Goal: Check status: Check status

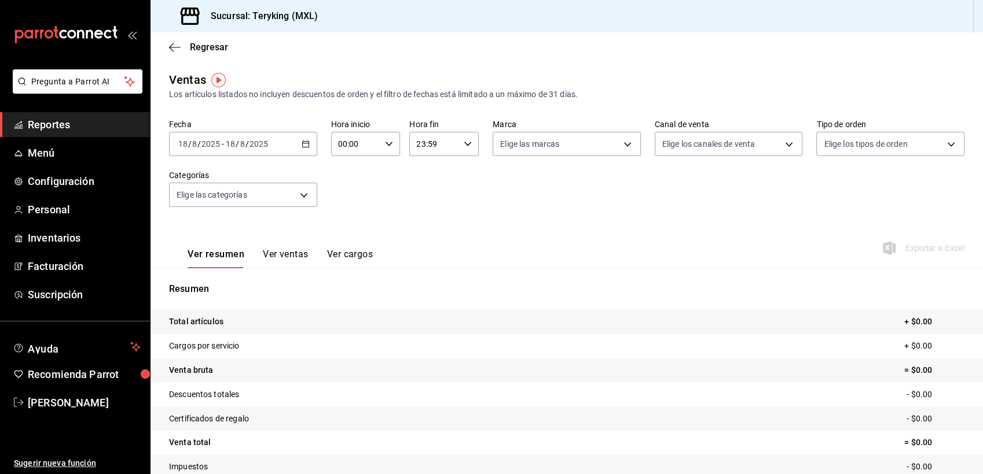
drag, startPoint x: 0, startPoint y: 0, endPoint x: 53, endPoint y: 130, distance: 139.9
click at [53, 130] on span "Reportes" at bounding box center [84, 125] width 113 height 16
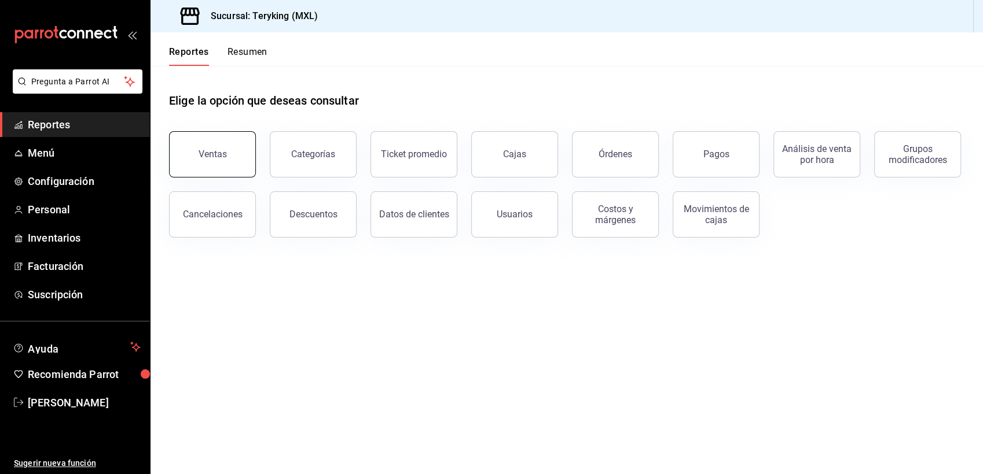
click at [206, 149] on div "Ventas" at bounding box center [212, 154] width 28 height 11
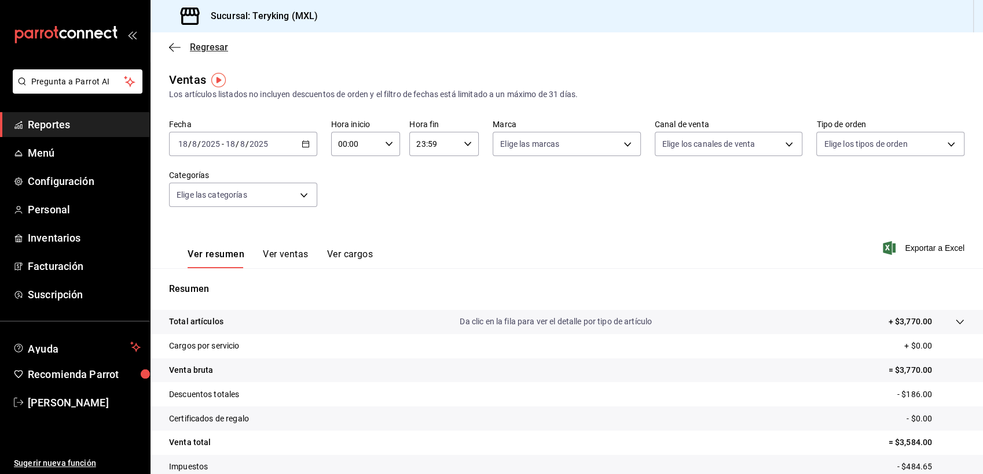
click at [212, 46] on span "Regresar" at bounding box center [209, 47] width 38 height 11
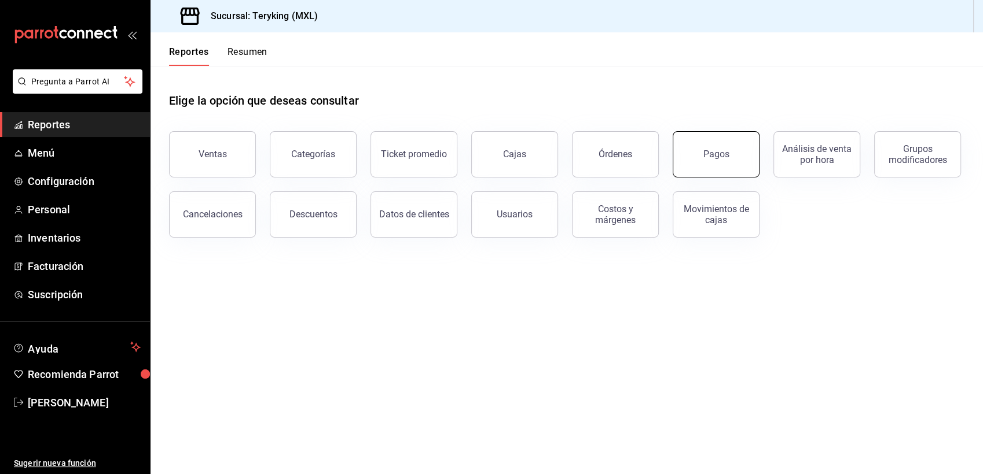
click at [705, 150] on div "Pagos" at bounding box center [716, 154] width 26 height 11
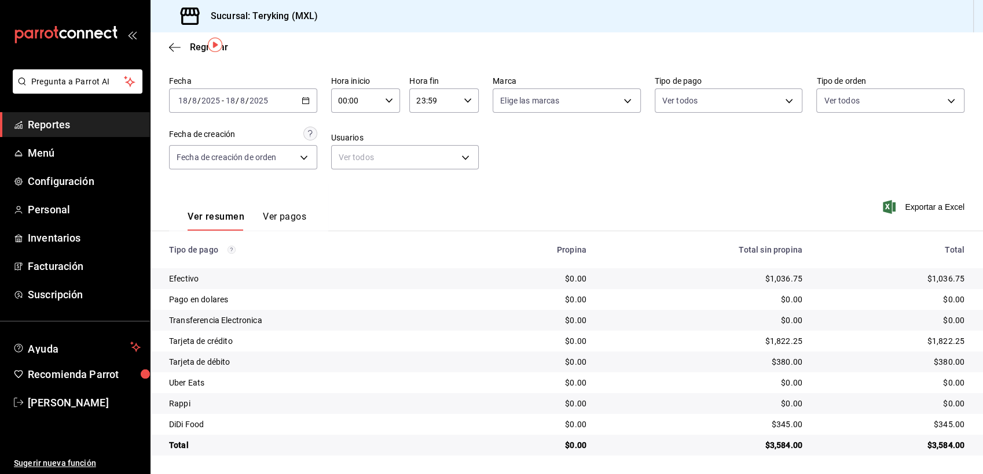
scroll to position [36, 0]
click at [295, 97] on div "[DATE] [DATE] - [DATE] [DATE]" at bounding box center [243, 101] width 148 height 24
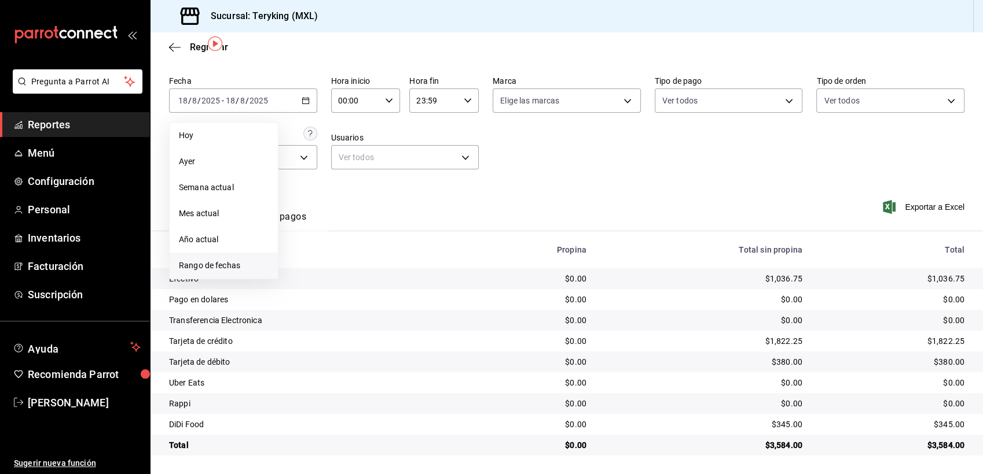
click at [209, 263] on span "Rango de fechas" at bounding box center [224, 266] width 90 height 12
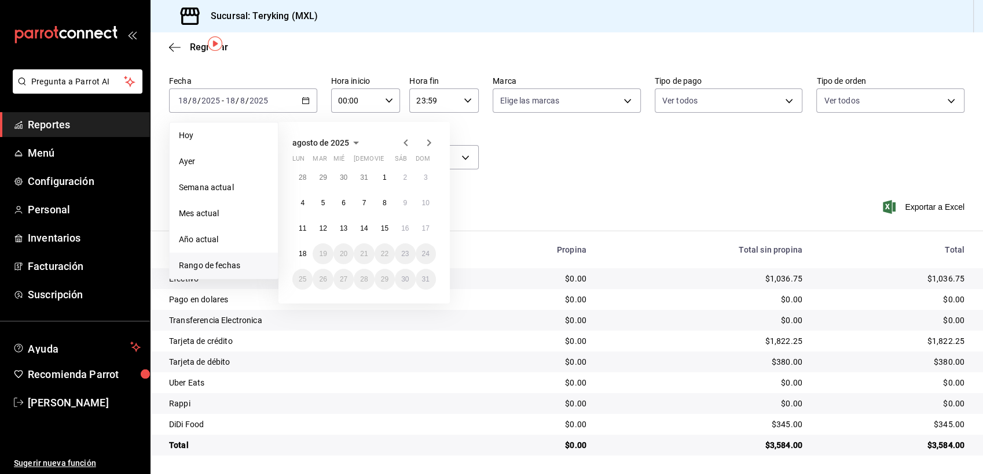
click at [352, 144] on icon "button" at bounding box center [356, 143] width 14 height 14
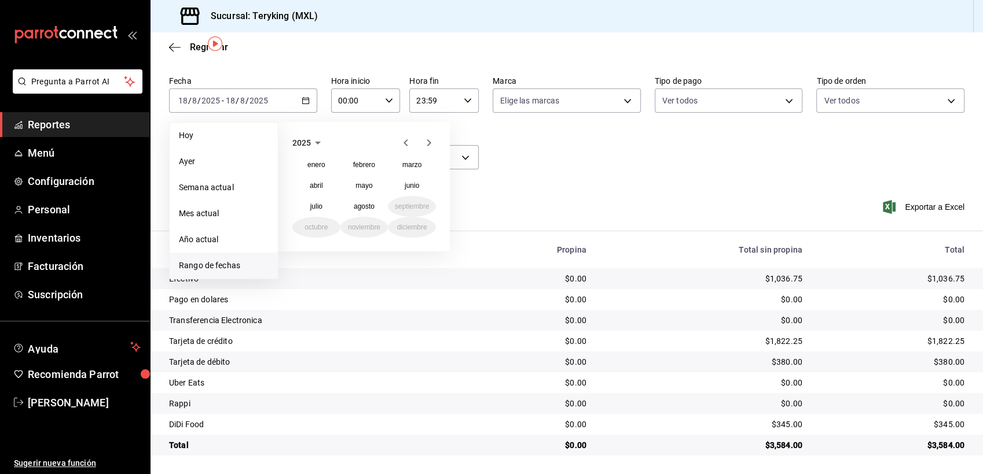
click at [306, 146] on span "2025" at bounding box center [301, 142] width 19 height 9
click at [314, 181] on button "2024" at bounding box center [316, 185] width 48 height 21
click at [361, 203] on abbr "agosto" at bounding box center [364, 207] width 21 height 8
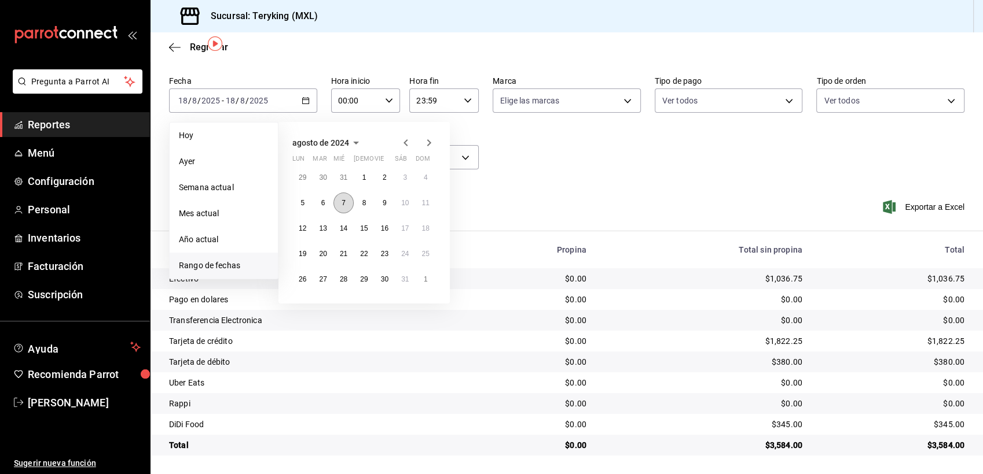
click at [339, 203] on button "7" at bounding box center [343, 203] width 20 height 21
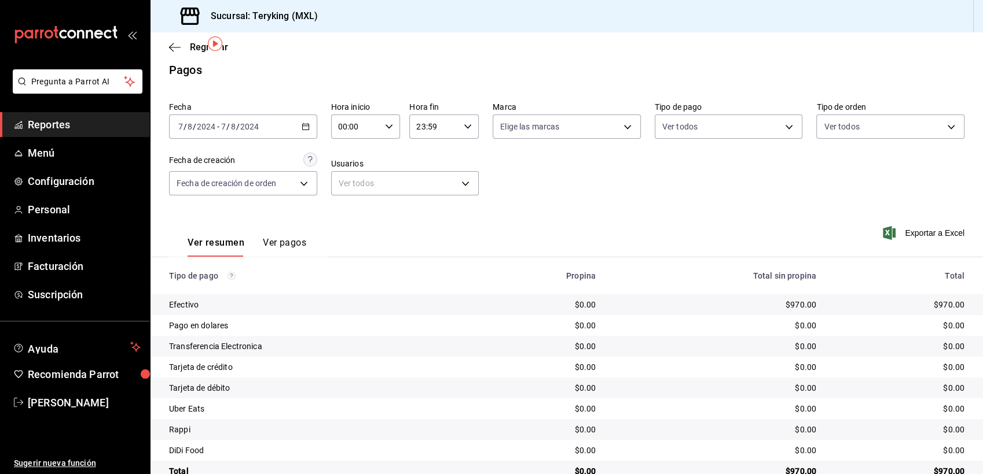
scroll to position [36, 0]
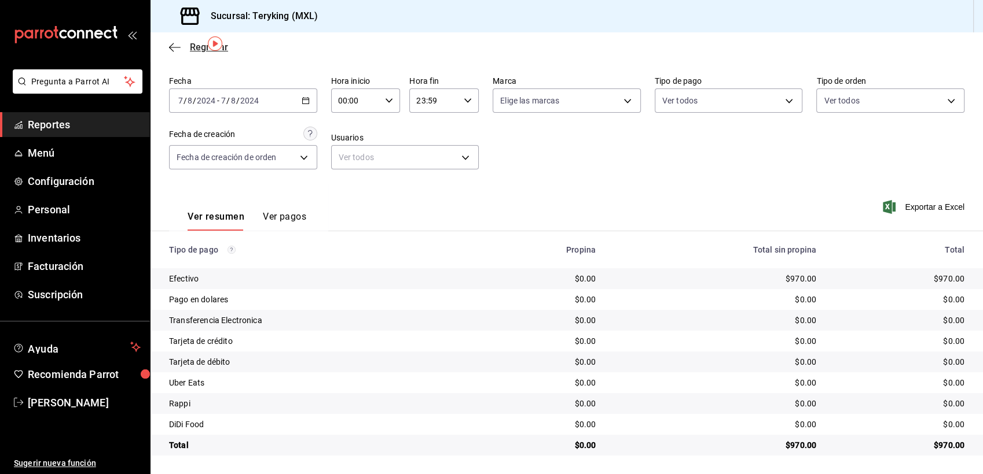
click at [193, 48] on span "Regresar" at bounding box center [209, 47] width 38 height 11
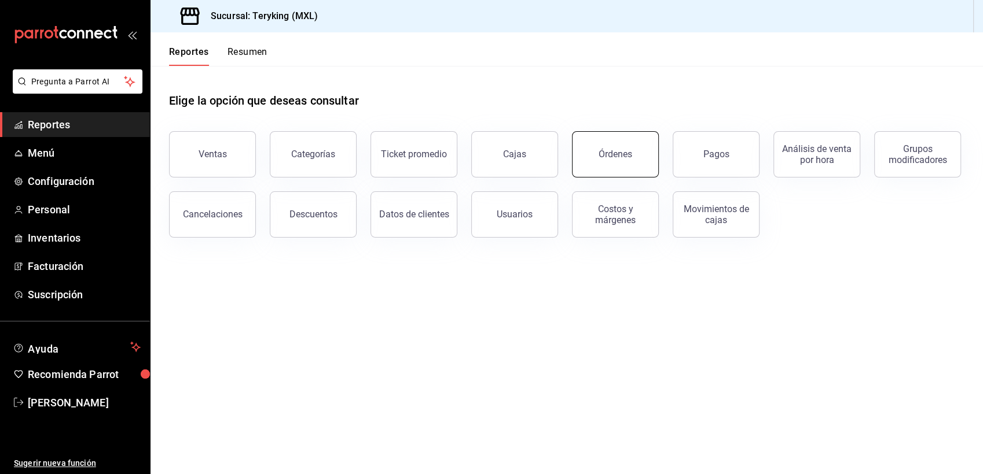
click at [599, 157] on div "Órdenes" at bounding box center [615, 154] width 34 height 11
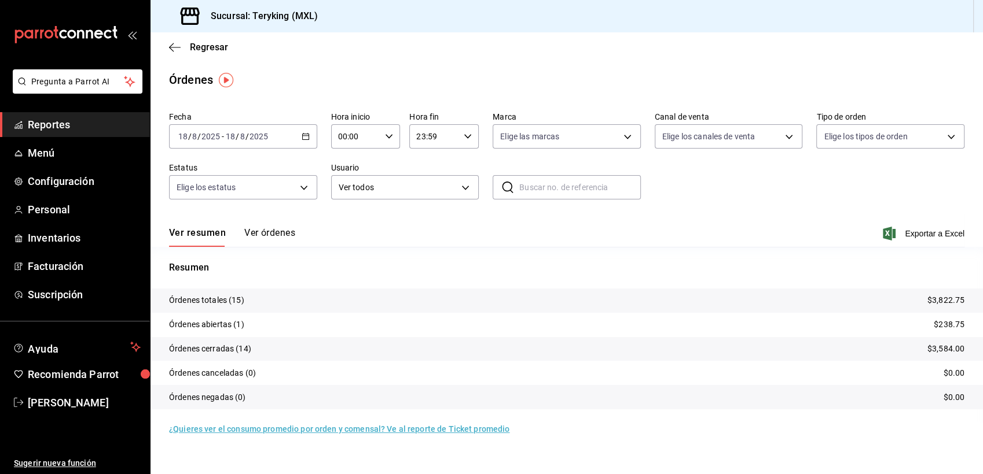
click at [299, 131] on div "[DATE] [DATE] - [DATE] [DATE]" at bounding box center [243, 136] width 148 height 24
click at [218, 299] on span "Rango de fechas" at bounding box center [224, 302] width 90 height 12
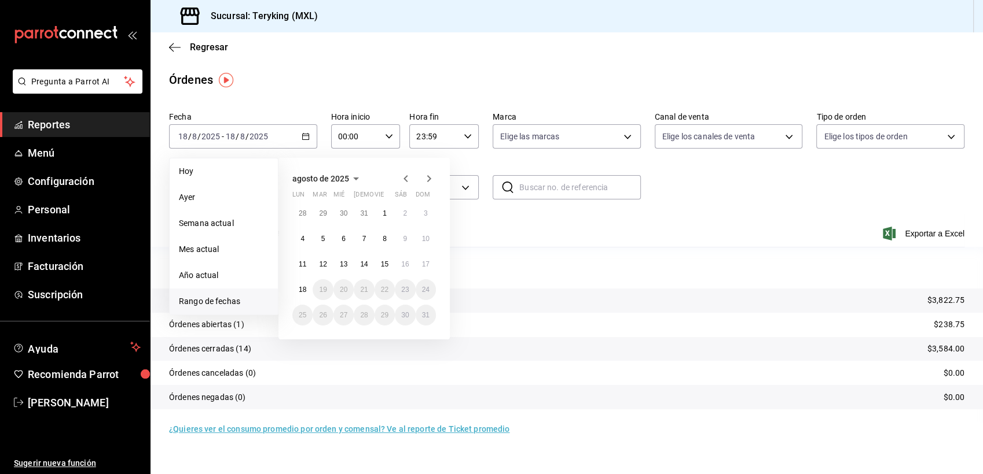
click at [356, 180] on icon "button" at bounding box center [356, 179] width 14 height 14
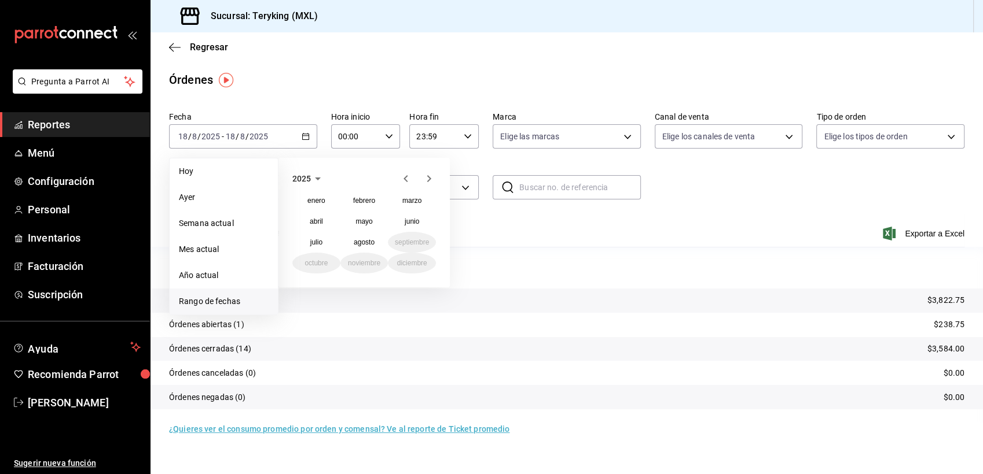
click at [316, 180] on icon "button" at bounding box center [318, 179] width 14 height 14
click at [312, 221] on button "2024" at bounding box center [316, 221] width 48 height 21
click at [365, 242] on abbr "agosto" at bounding box center [364, 242] width 21 height 8
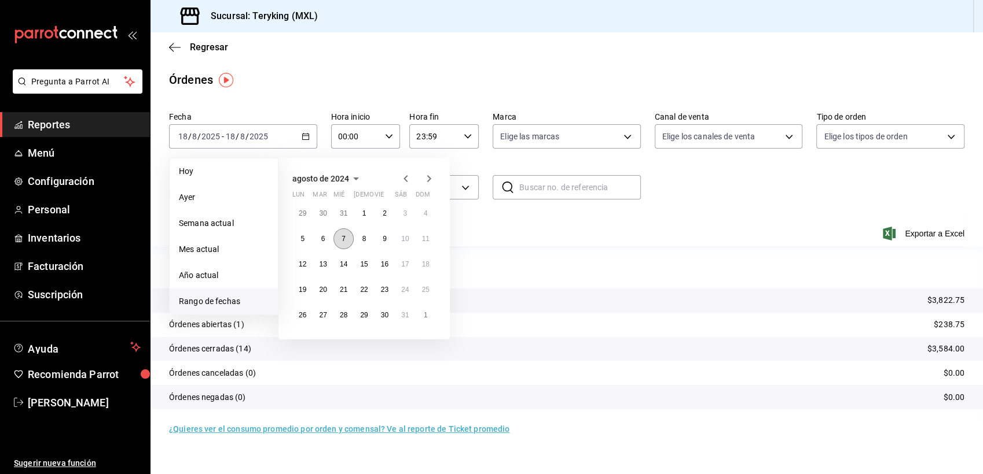
click at [341, 236] on abbr "7" at bounding box center [343, 239] width 4 height 8
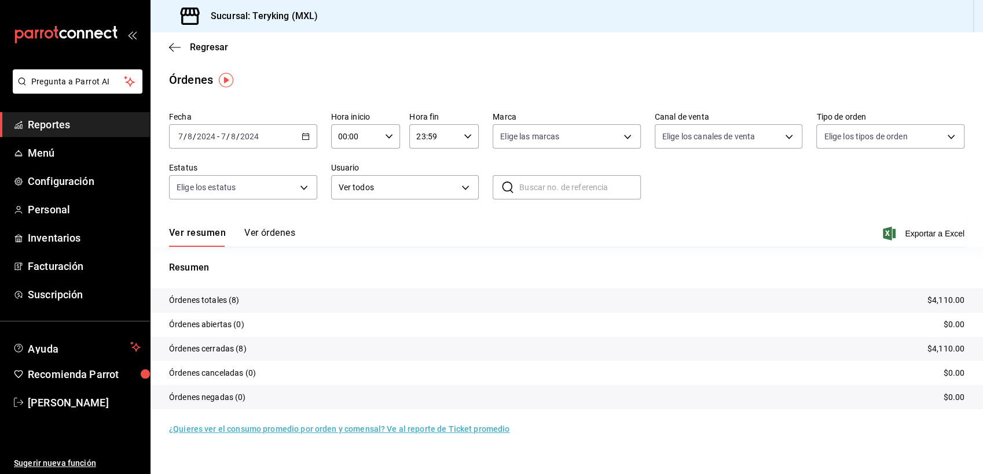
click at [281, 231] on button "Ver órdenes" at bounding box center [269, 237] width 51 height 20
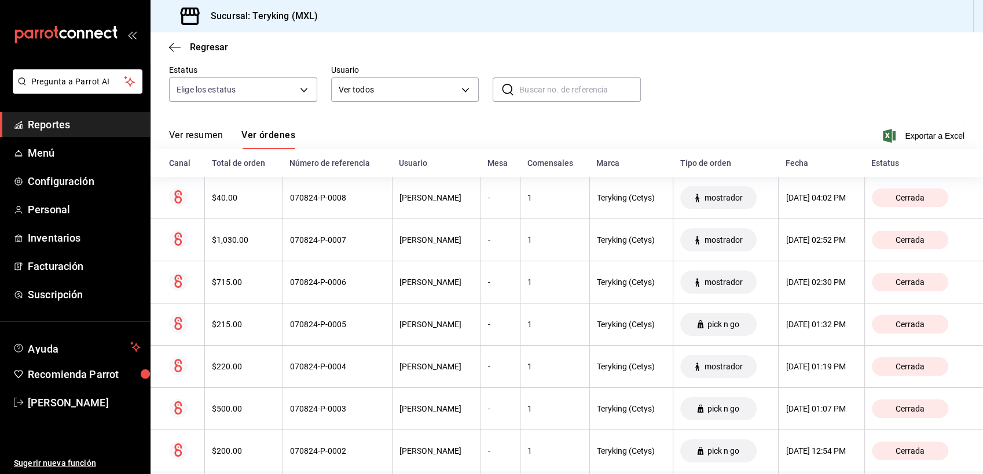
scroll to position [161, 0]
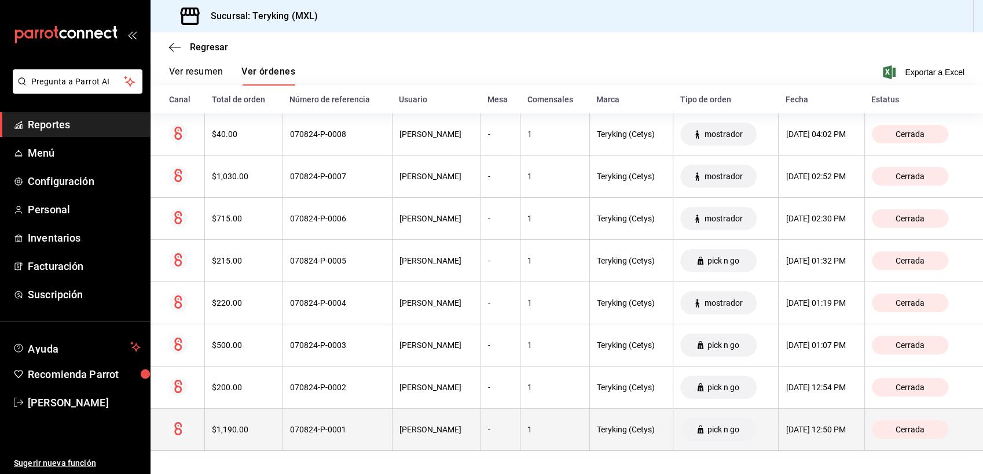
click at [285, 435] on th "070824-P-0001" at bounding box center [336, 430] width 109 height 42
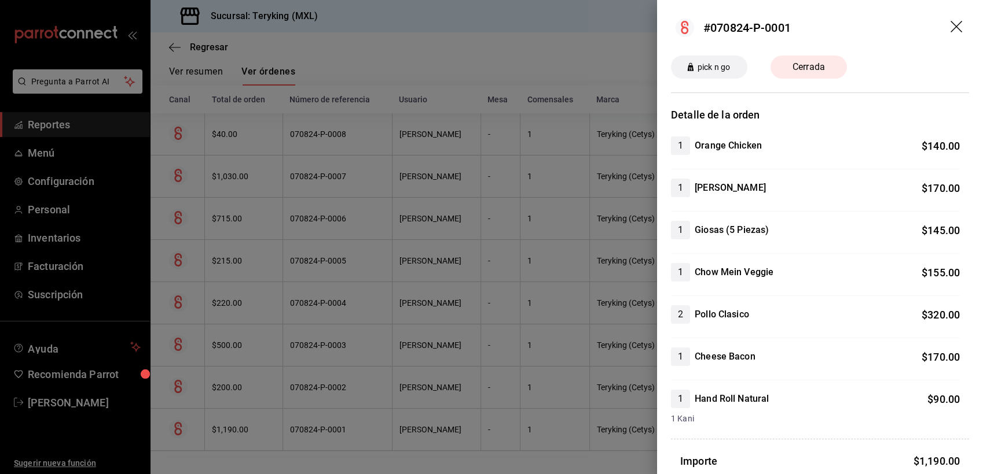
click at [435, 49] on div at bounding box center [491, 237] width 983 height 474
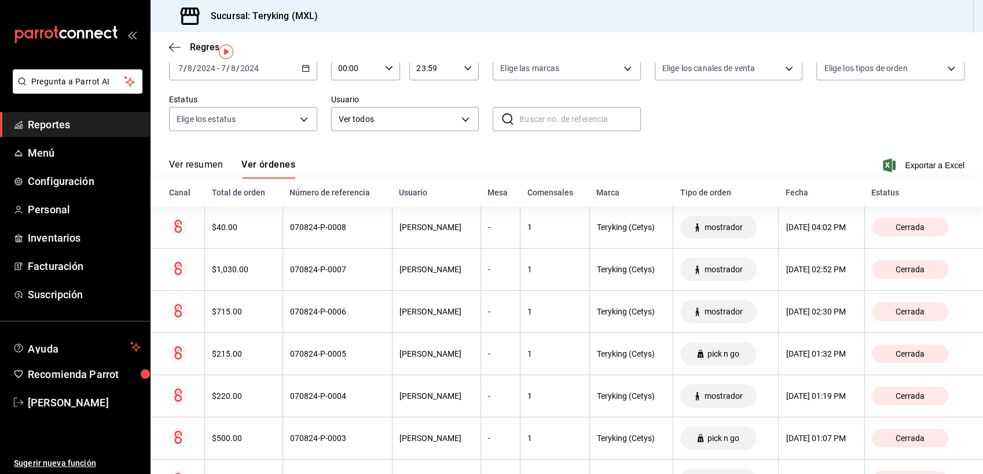
scroll to position [0, 0]
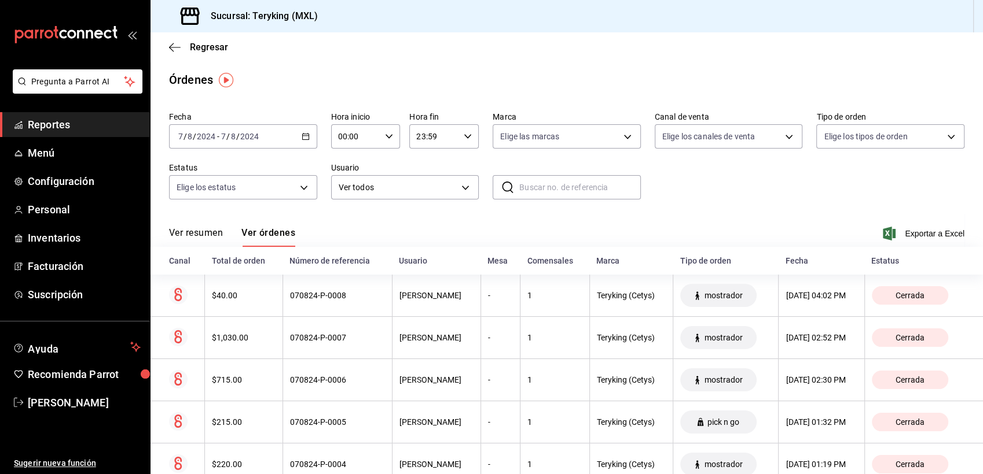
click at [302, 133] on icon "button" at bounding box center [305, 137] width 8 height 8
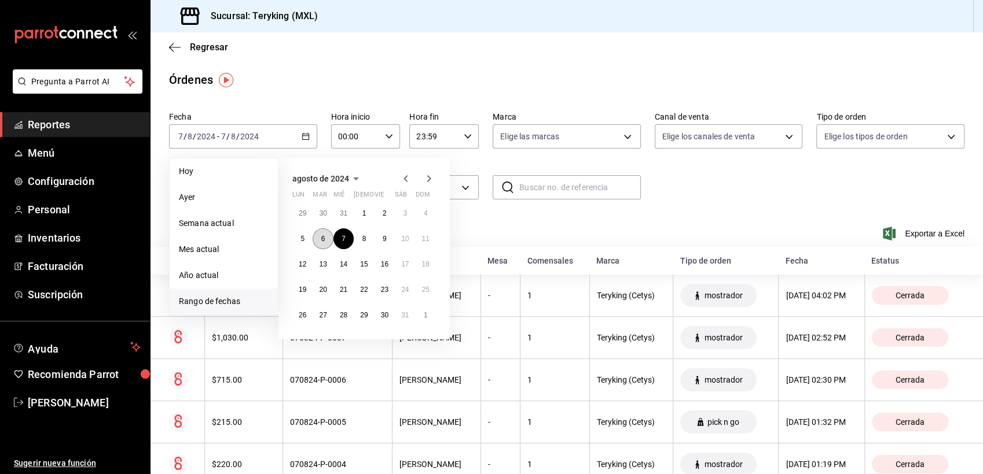
click at [322, 238] on abbr "6" at bounding box center [323, 239] width 4 height 8
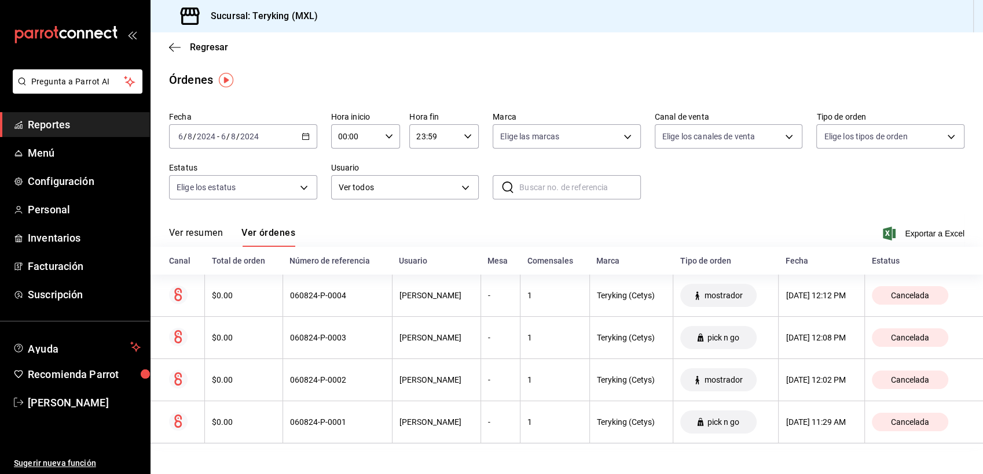
click at [308, 139] on \(Stroke\) "button" at bounding box center [305, 137] width 7 height 6
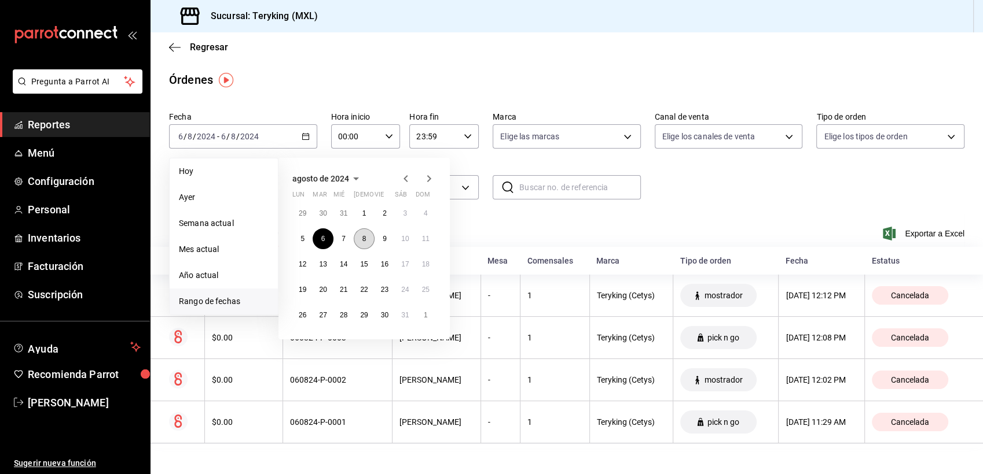
click at [367, 237] on button "8" at bounding box center [364, 239] width 20 height 21
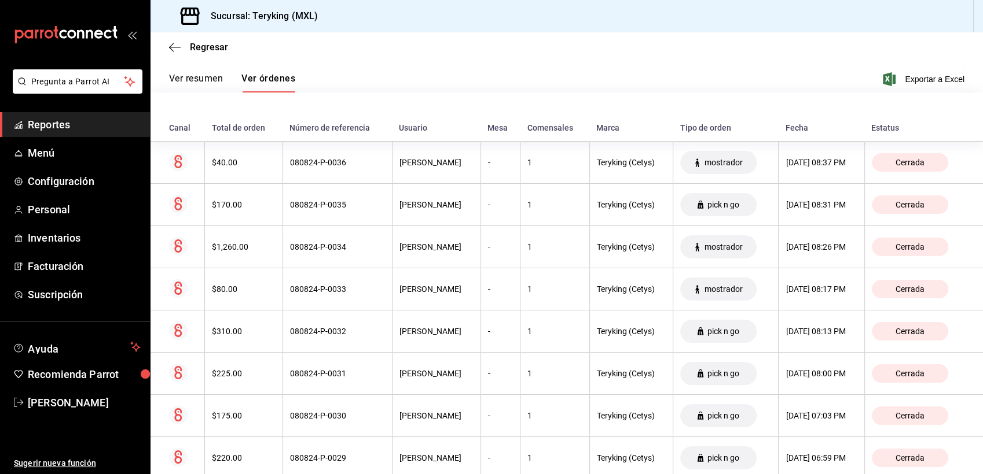
scroll to position [47, 0]
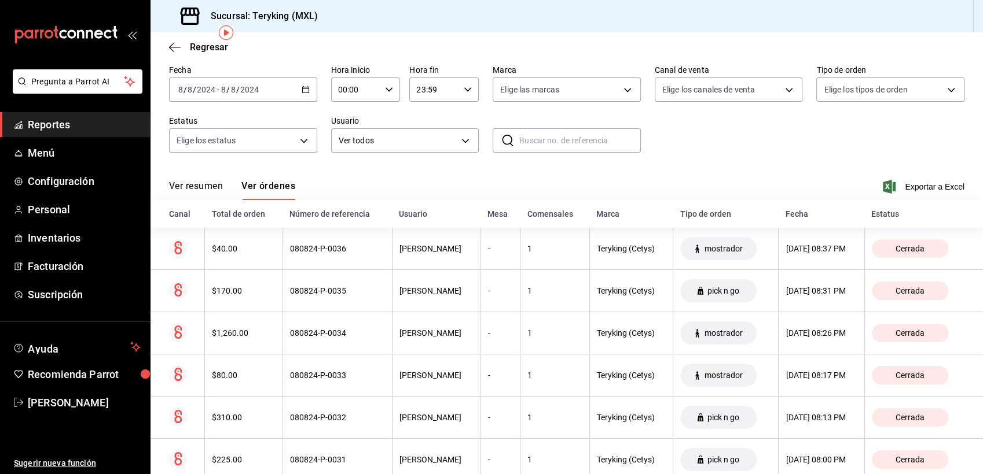
click at [205, 182] on button "Ver resumen" at bounding box center [196, 191] width 54 height 20
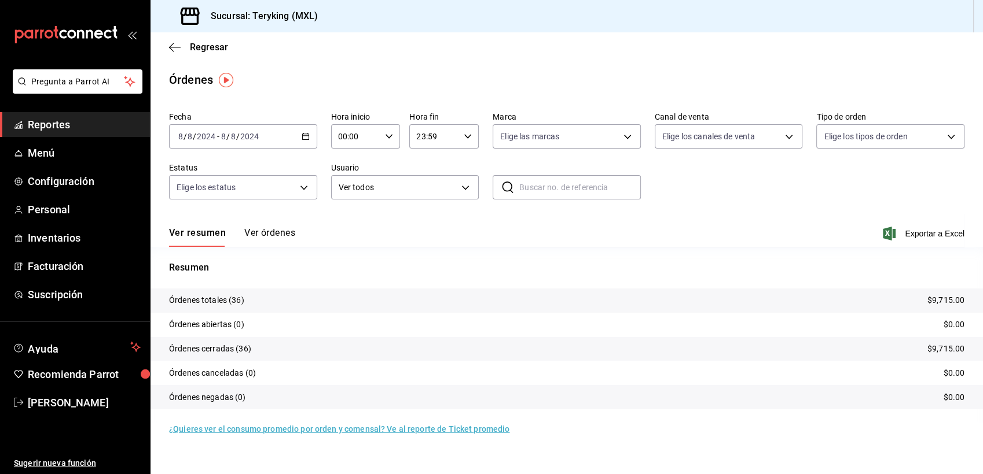
click at [307, 140] on \(Stroke\) "button" at bounding box center [305, 137] width 7 height 6
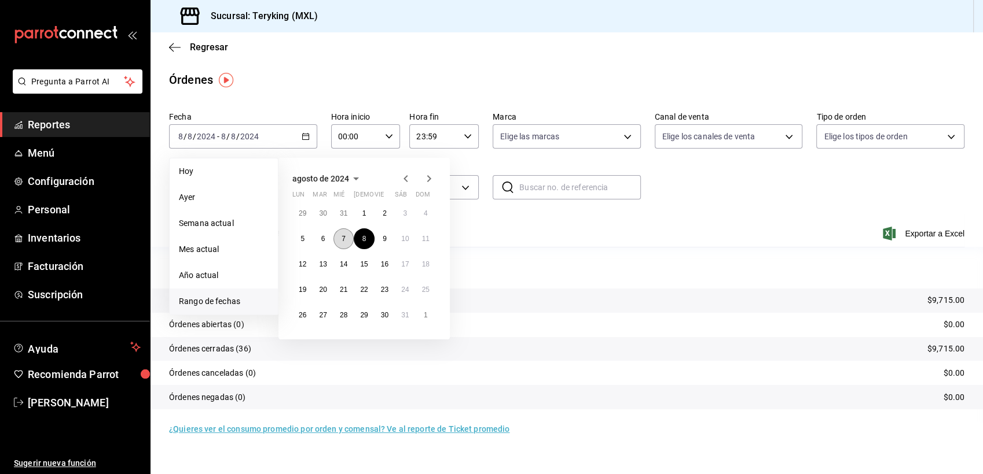
click at [343, 237] on abbr "7" at bounding box center [343, 239] width 4 height 8
